Goal: Contribute content

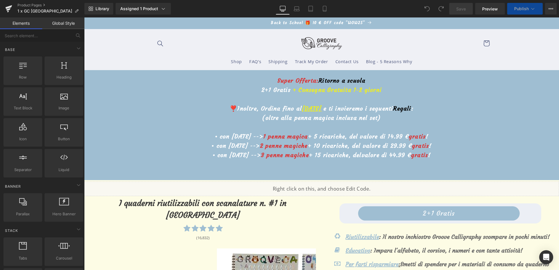
click at [302, 110] on u "25 settembre" at bounding box center [312, 108] width 20 height 7
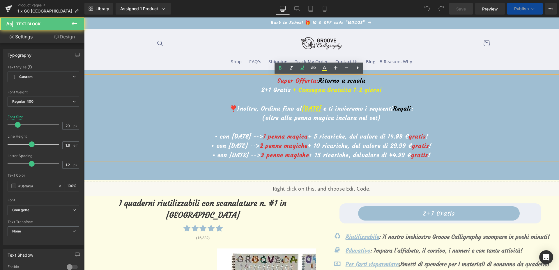
click at [302, 109] on u "25 settembre" at bounding box center [312, 108] width 20 height 7
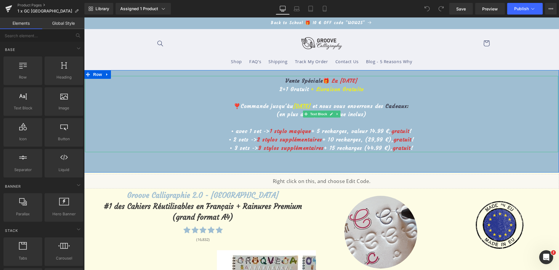
click at [293, 106] on u "25 septembre" at bounding box center [301, 106] width 17 height 7
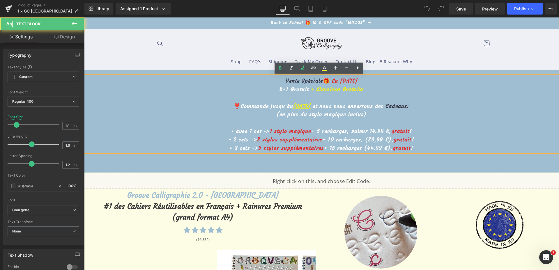
click at [293, 104] on u "25 septembre" at bounding box center [301, 106] width 17 height 7
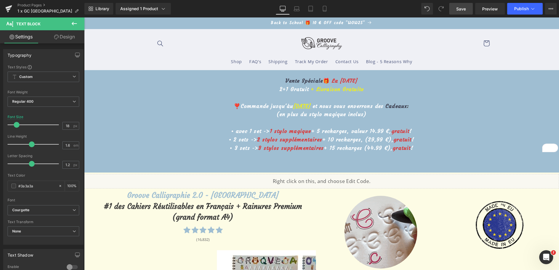
click at [465, 6] on span "Save" at bounding box center [461, 9] width 10 height 6
click at [459, 7] on span "Save" at bounding box center [461, 9] width 10 height 6
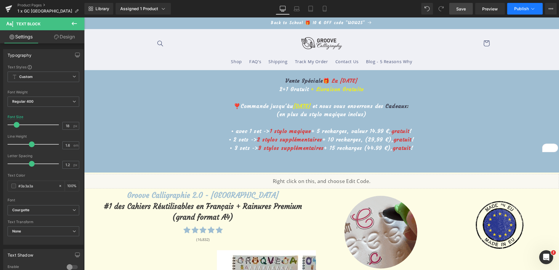
click at [514, 10] on button "Publish" at bounding box center [525, 9] width 36 height 12
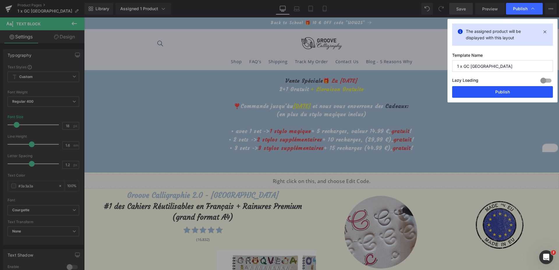
click at [509, 93] on button "Publish" at bounding box center [502, 92] width 101 height 12
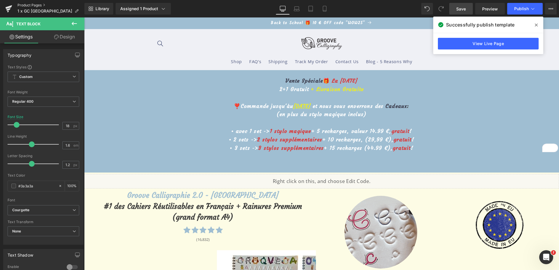
click at [26, 4] on link "Product Pages" at bounding box center [50, 5] width 67 height 5
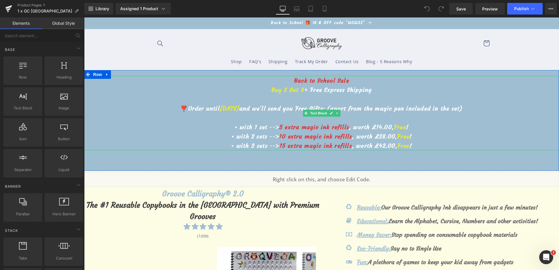
click at [239, 108] on span "[DATE]" at bounding box center [230, 108] width 20 height 7
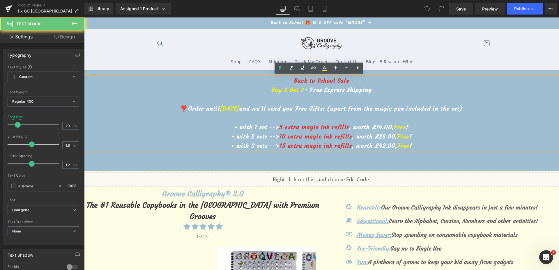
click at [239, 106] on span "[DATE]" at bounding box center [230, 108] width 20 height 7
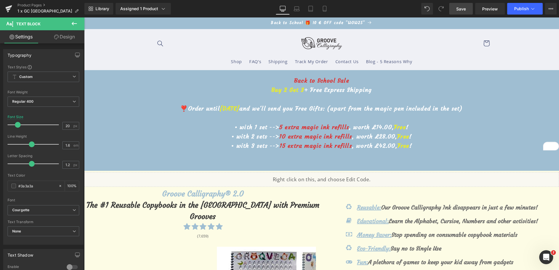
click at [459, 10] on span "Save" at bounding box center [461, 9] width 10 height 6
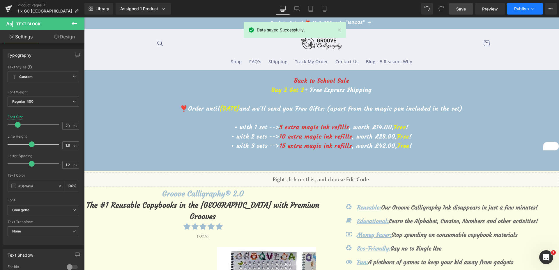
click at [530, 7] on button "Publish" at bounding box center [525, 9] width 36 height 12
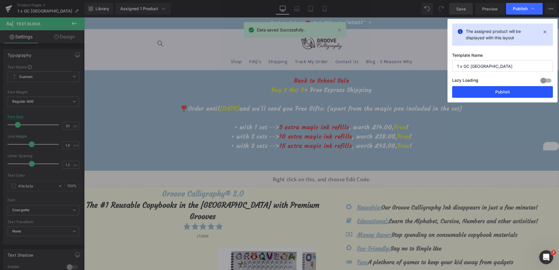
click at [462, 93] on button "Publish" at bounding box center [502, 92] width 101 height 12
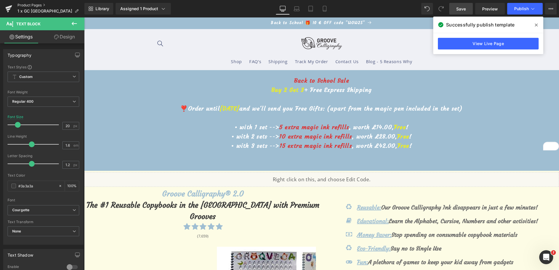
click at [23, 7] on link "Product Pages" at bounding box center [50, 5] width 67 height 5
